Goal: Task Accomplishment & Management: Use online tool/utility

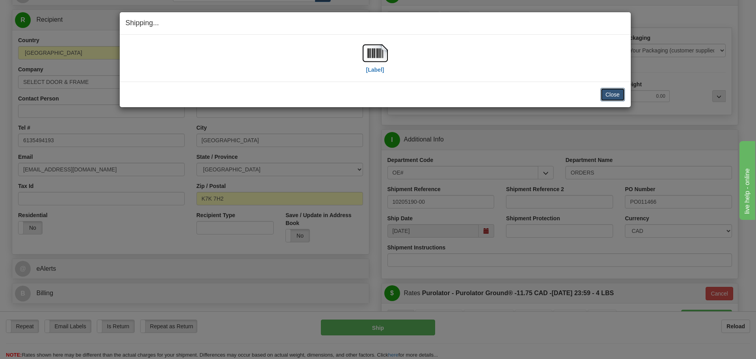
click at [602, 94] on button "Close" at bounding box center [613, 94] width 24 height 13
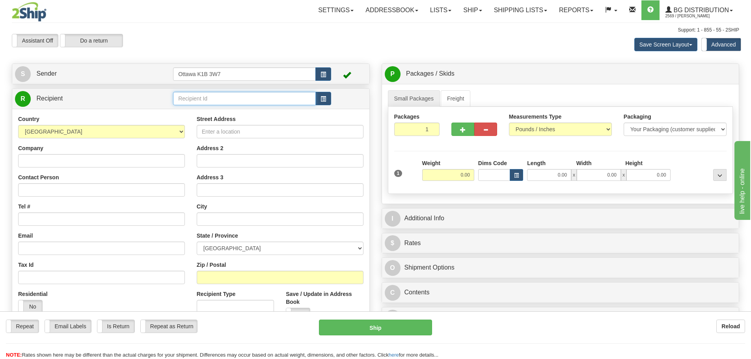
click at [233, 100] on input "text" at bounding box center [244, 98] width 143 height 13
type input "910796"
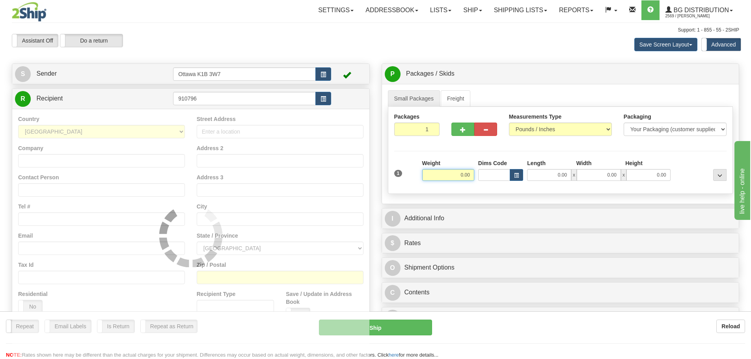
click at [268, 60] on div "Toggle navigation Settings Shipping Preferences Fields Preferences New" at bounding box center [375, 228] width 751 height 456
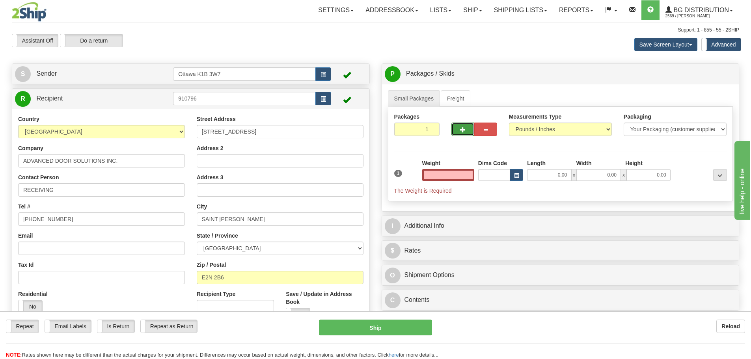
type input "0.00"
click at [467, 128] on button "button" at bounding box center [462, 129] width 23 height 13
type input "2"
click at [707, 70] on label "Pack / Skid Level Pack.." at bounding box center [713, 74] width 45 height 12
radio input "true"
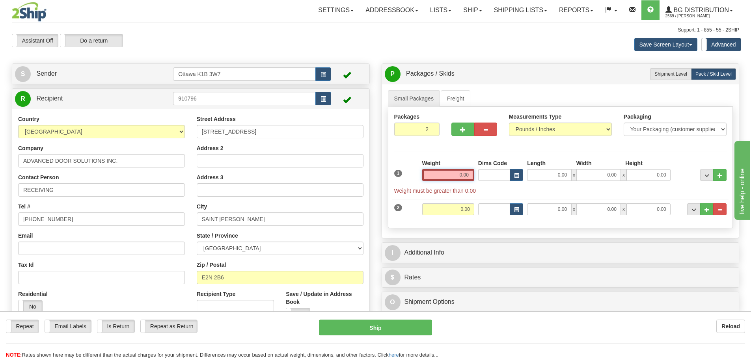
click at [447, 175] on input "0.00" at bounding box center [448, 175] width 52 height 12
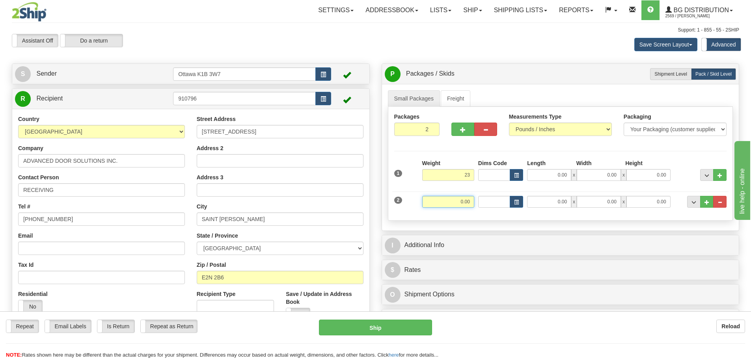
type input "23.00"
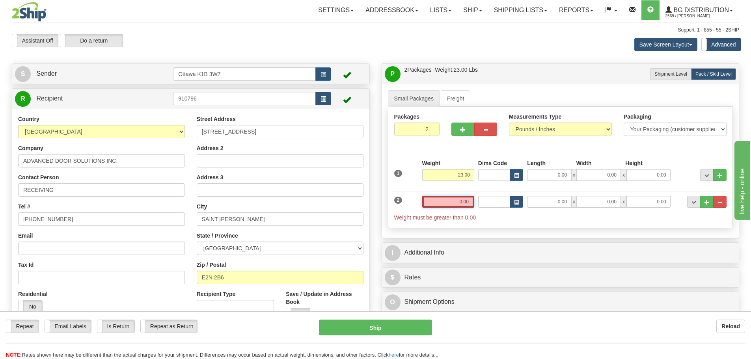
click at [467, 200] on input "0.00" at bounding box center [448, 202] width 52 height 12
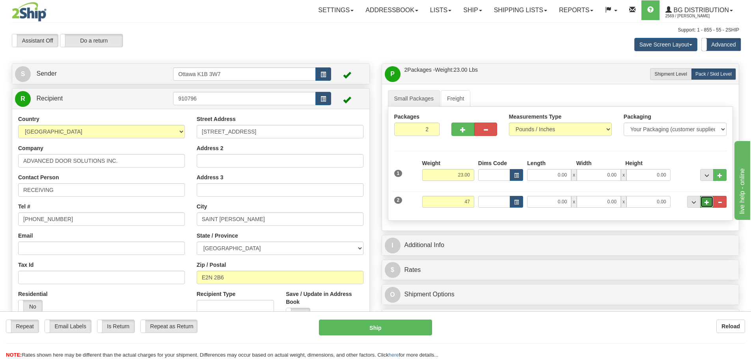
type input "47.00"
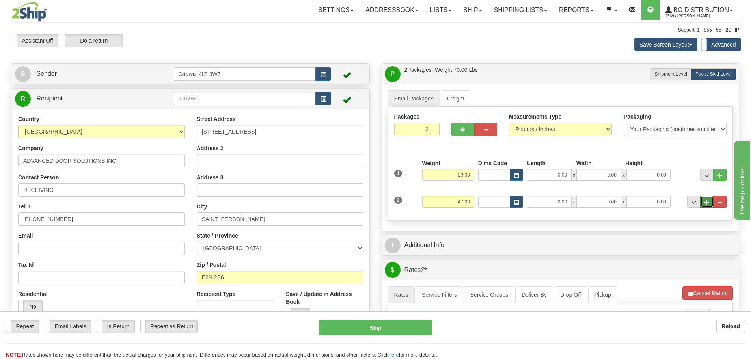
click at [712, 205] on button "..." at bounding box center [706, 202] width 13 height 12
type input "3"
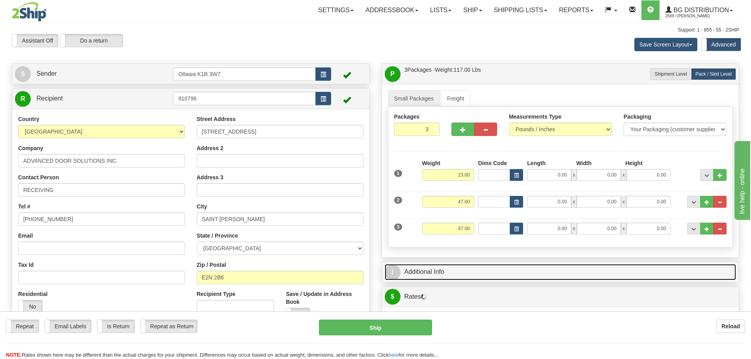
click at [457, 266] on link "I Additional Info" at bounding box center [560, 272] width 351 height 16
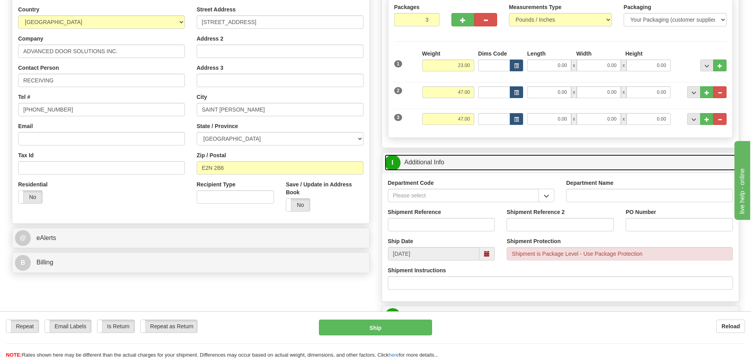
scroll to position [118, 0]
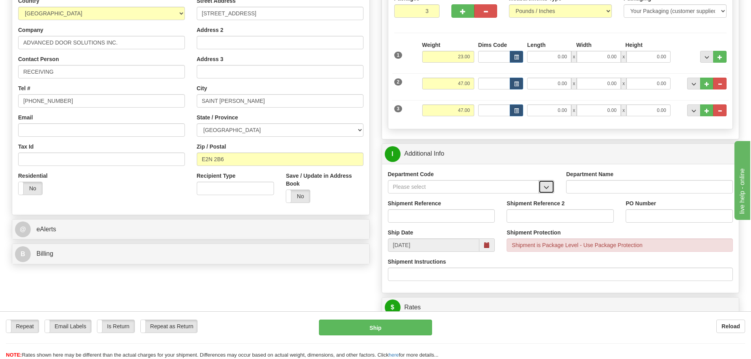
click at [548, 189] on span "button" at bounding box center [546, 187] width 6 height 5
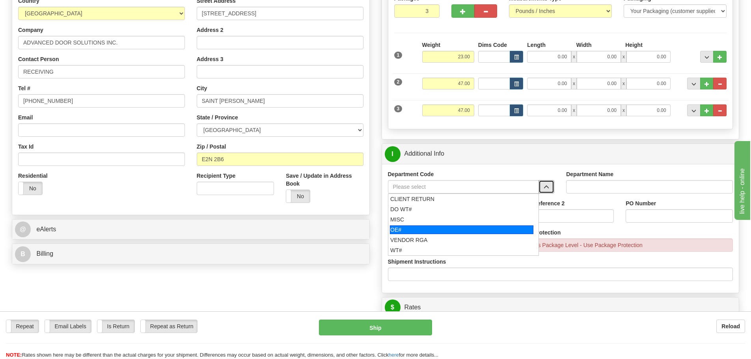
click at [422, 225] on div "OE#" at bounding box center [461, 229] width 143 height 9
type input "OE#"
type input "ORDERS"
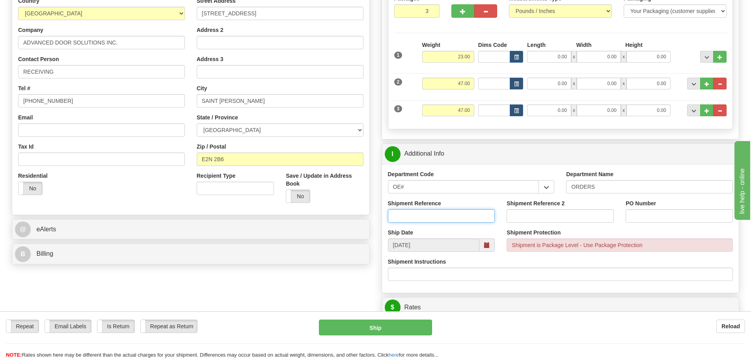
click at [413, 214] on input "Shipment Reference" at bounding box center [441, 215] width 107 height 13
type input "10205422-00"
click at [644, 213] on input "PO Number" at bounding box center [678, 215] width 107 height 13
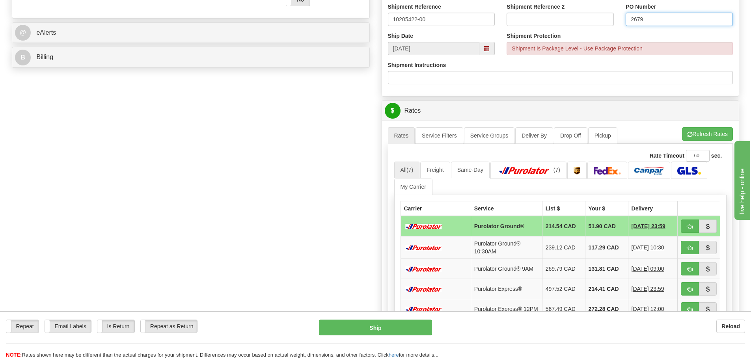
scroll to position [315, 0]
type input "2679"
click at [685, 225] on button "button" at bounding box center [689, 225] width 18 height 13
type input "260"
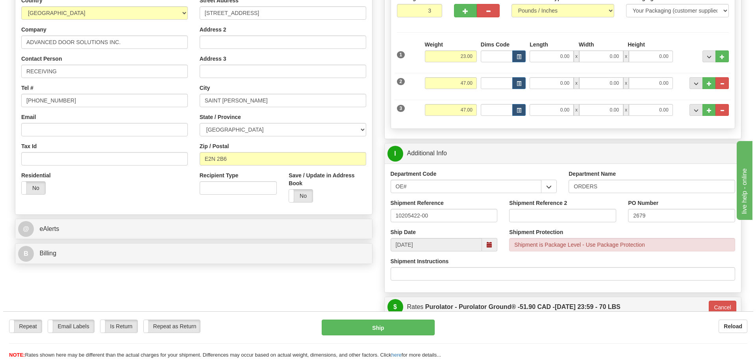
scroll to position [118, 0]
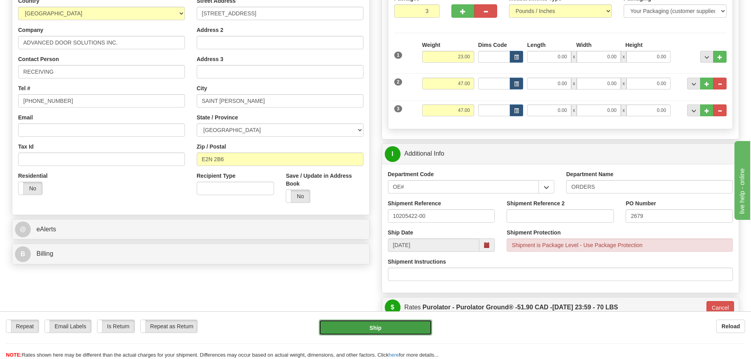
click at [382, 326] on button "Ship" at bounding box center [375, 328] width 113 height 16
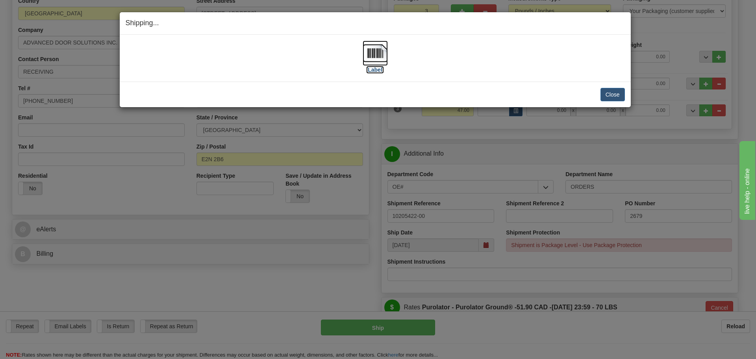
click at [379, 69] on label "[Label]" at bounding box center [375, 70] width 18 height 8
click at [606, 89] on button "Close" at bounding box center [613, 94] width 24 height 13
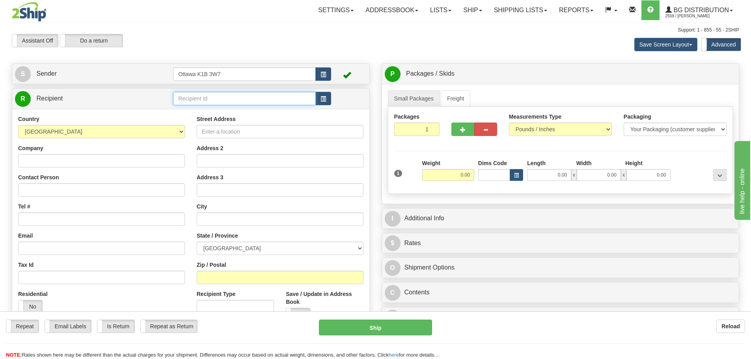
click at [212, 96] on input "text" at bounding box center [244, 98] width 143 height 13
type input "60419"
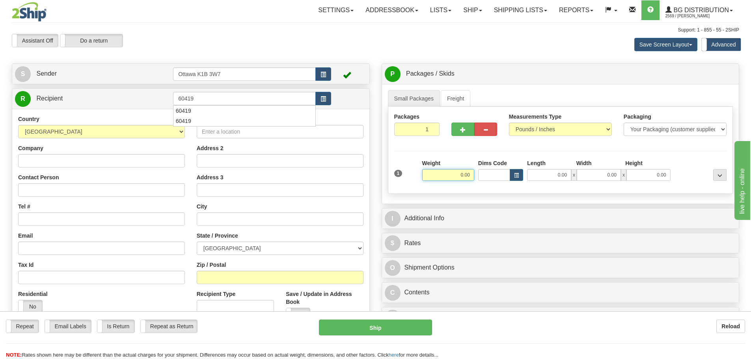
click at [258, 53] on div "Assistant On Assistant Off Do a return Do a return Previous Next Save Screen La…" at bounding box center [375, 44] width 739 height 21
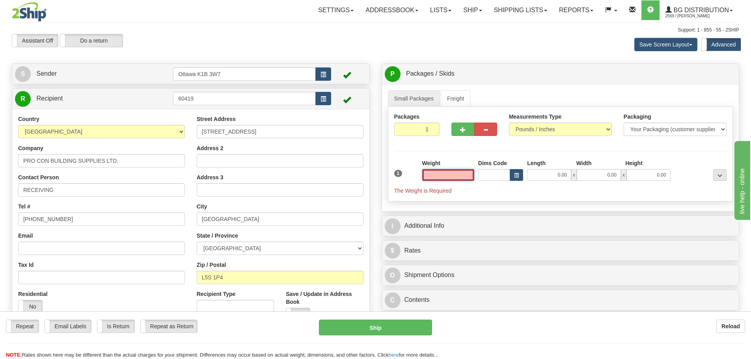
click at [437, 176] on input "text" at bounding box center [448, 175] width 52 height 12
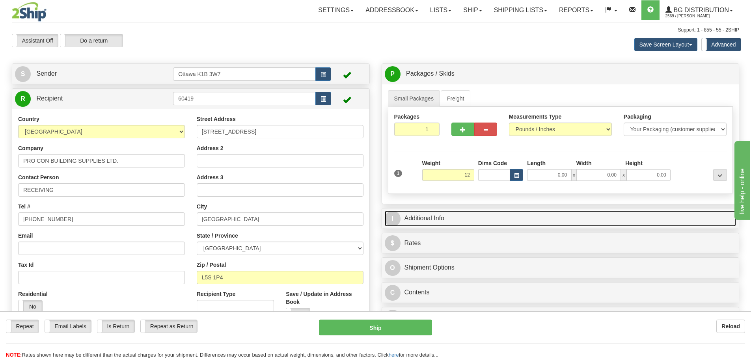
type input "12.00"
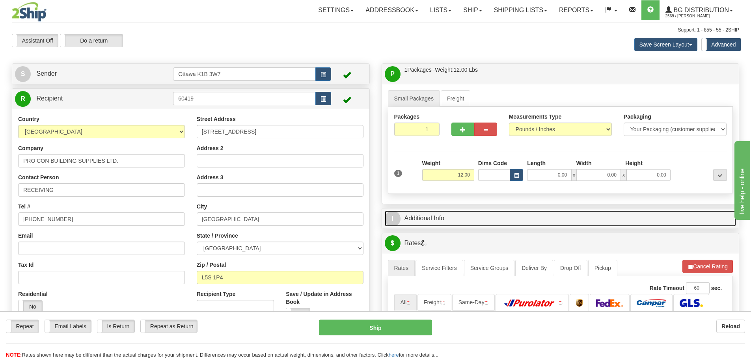
click at [500, 211] on link "I Additional Info" at bounding box center [560, 218] width 351 height 16
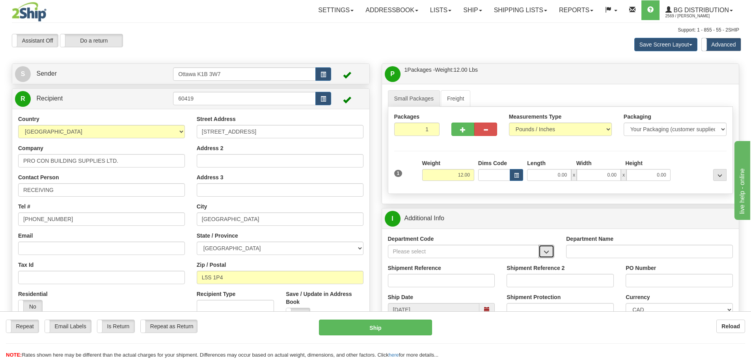
click at [552, 251] on button "button" at bounding box center [546, 251] width 16 height 13
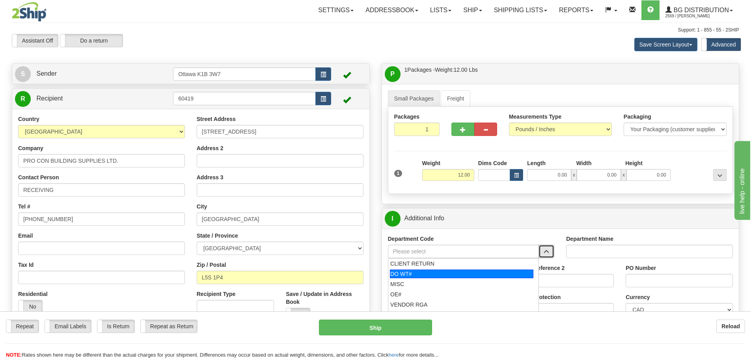
click at [454, 277] on div "DO WT#" at bounding box center [461, 273] width 143 height 9
type input "DO WT#"
type input "DIRECT ORDERS"
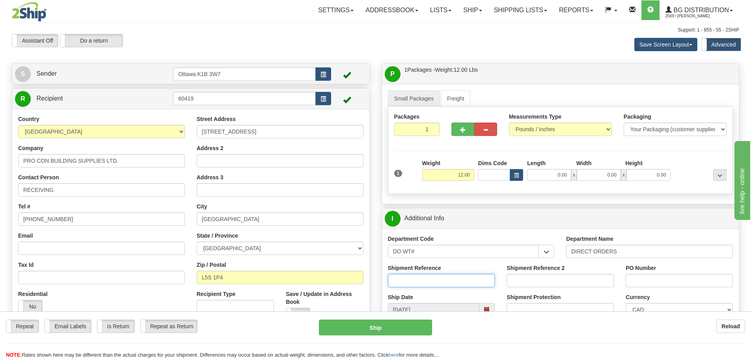
click at [437, 277] on input "Shipment Reference" at bounding box center [441, 280] width 107 height 13
type input "167868-00"
click at [640, 287] on input "PO Number" at bounding box center [678, 280] width 107 height 13
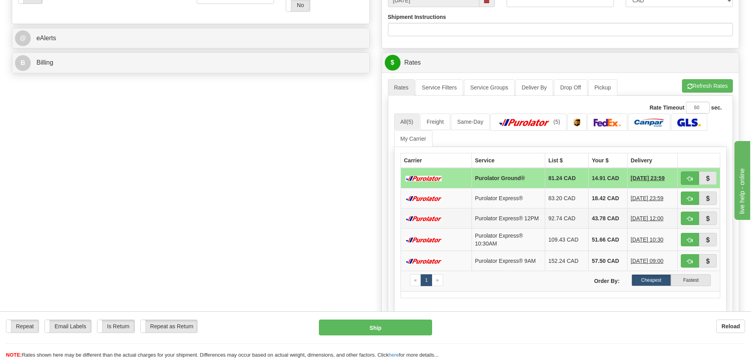
scroll to position [315, 0]
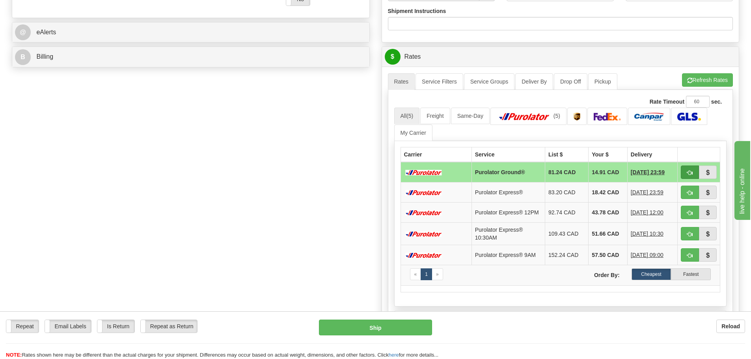
type input "110741 REPLACEMENT"
click at [684, 169] on button "button" at bounding box center [689, 171] width 18 height 13
type input "260"
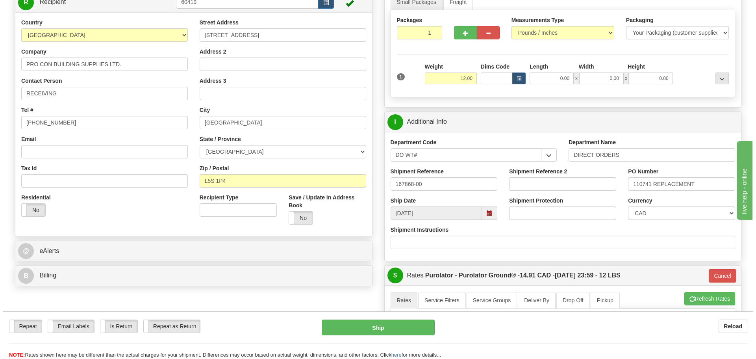
scroll to position [79, 0]
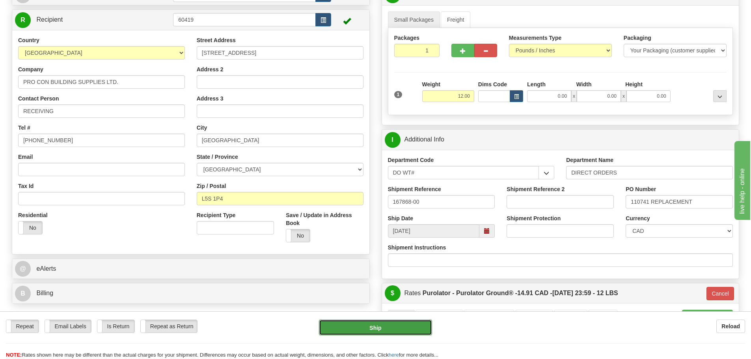
click at [394, 323] on button "Ship" at bounding box center [375, 328] width 113 height 16
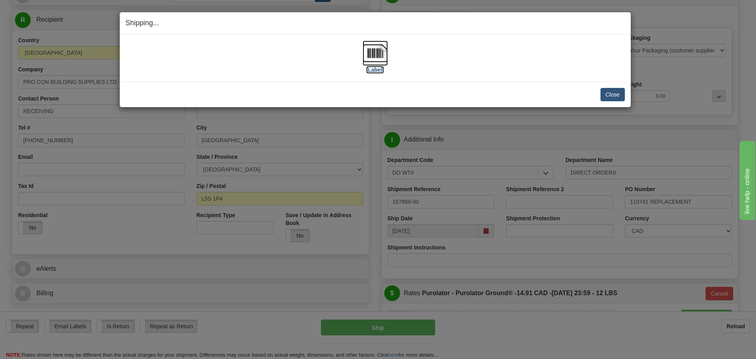
click at [381, 65] on img at bounding box center [375, 53] width 25 height 25
click at [607, 98] on button "Close" at bounding box center [613, 94] width 24 height 13
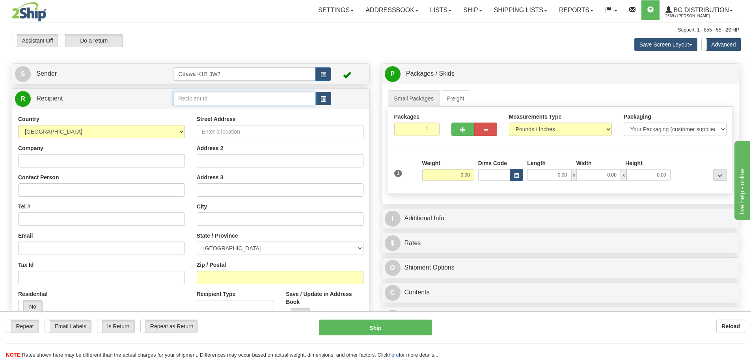
click at [260, 102] on input "text" at bounding box center [244, 98] width 143 height 13
type input "60035"
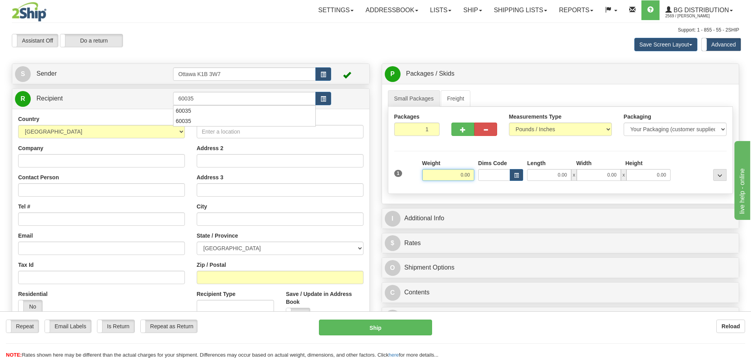
click at [266, 41] on div "Assistant On Assistant Off Do a return Do a return" at bounding box center [160, 40] width 308 height 13
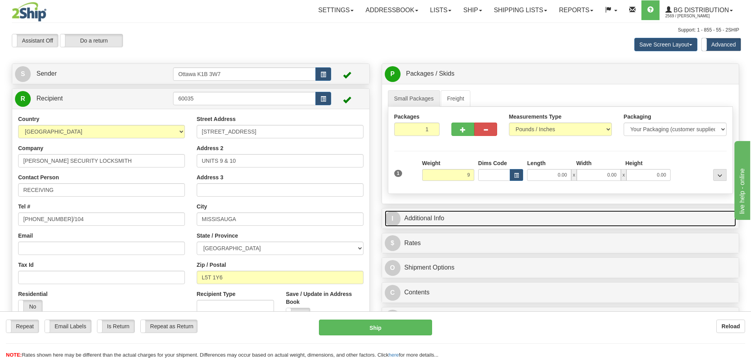
type input "9.00"
click at [476, 214] on link "I Additional Info" at bounding box center [560, 218] width 351 height 16
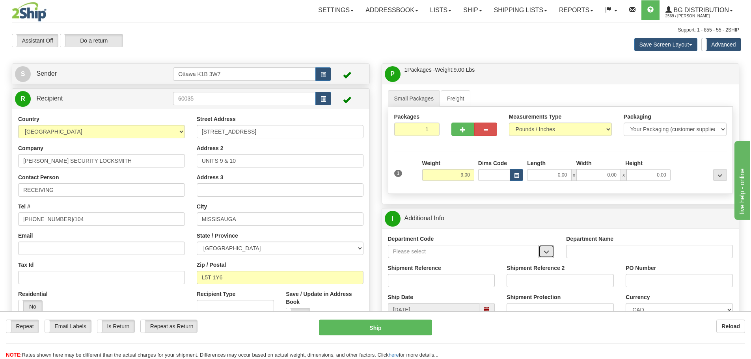
click at [548, 254] on span "button" at bounding box center [546, 251] width 6 height 5
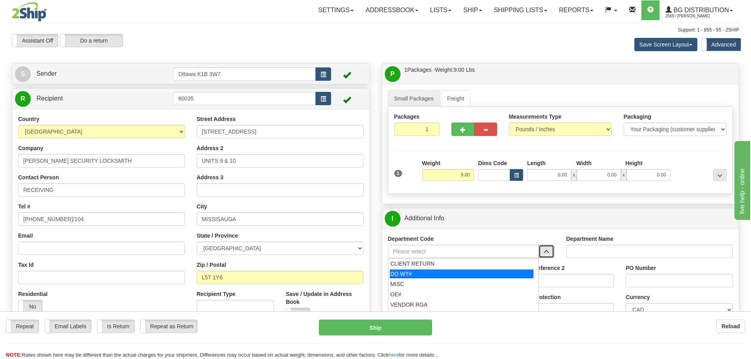
click at [480, 274] on div "DO WT#" at bounding box center [461, 273] width 143 height 9
type input "DO WT#"
type input "DIRECT ORDERS"
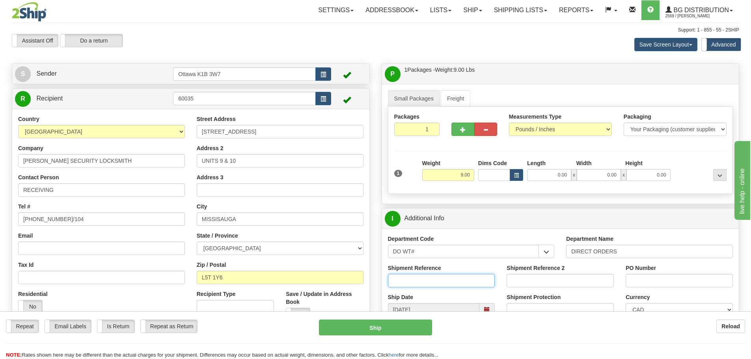
click at [449, 286] on input "Shipment Reference" at bounding box center [441, 280] width 107 height 13
type input "167854-00"
click at [668, 284] on input "PO Number" at bounding box center [678, 280] width 107 height 13
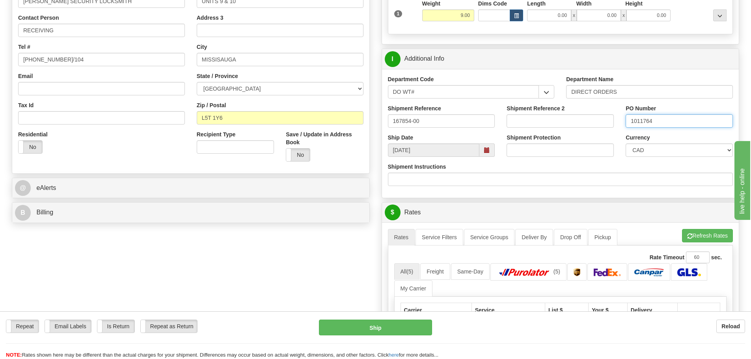
scroll to position [197, 0]
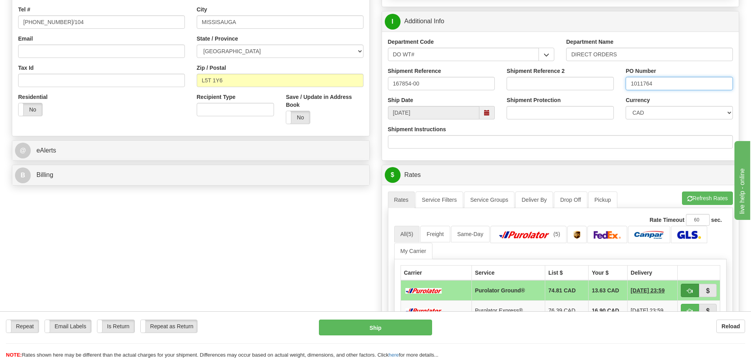
type input "1011764"
click at [693, 289] on button "button" at bounding box center [689, 290] width 18 height 13
type input "260"
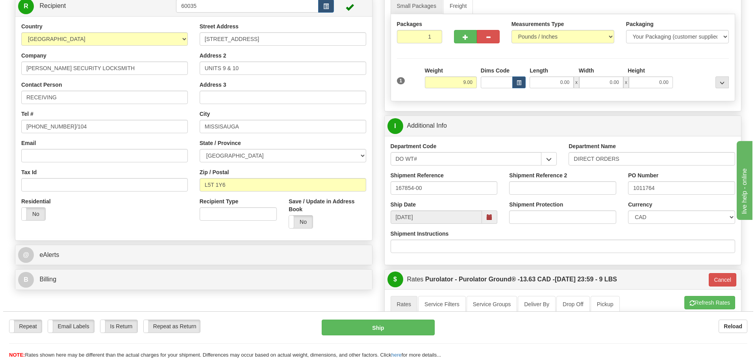
scroll to position [79, 0]
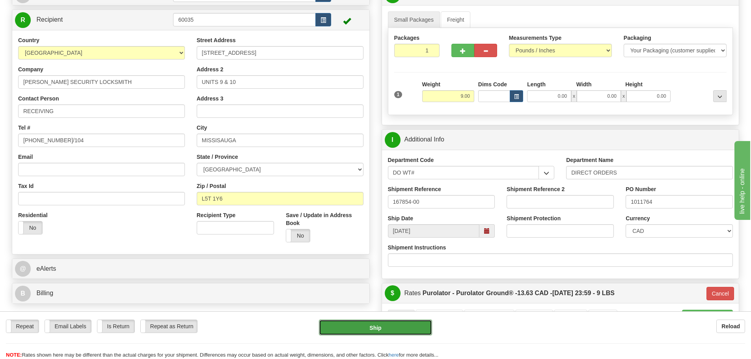
click at [398, 327] on button "Ship" at bounding box center [375, 328] width 113 height 16
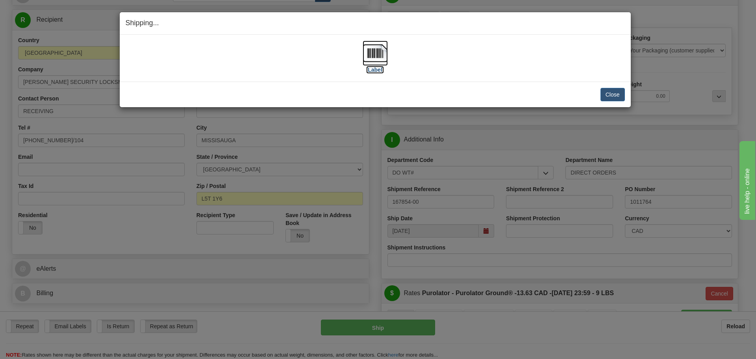
click at [375, 72] on label "[Label]" at bounding box center [375, 70] width 18 height 8
click at [611, 91] on button "Close" at bounding box center [613, 94] width 24 height 13
